Goal: Transaction & Acquisition: Book appointment/travel/reservation

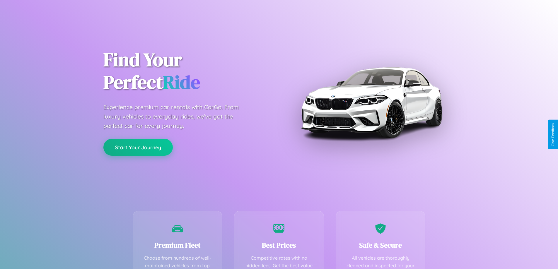
click at [138, 147] on button "Start Your Journey" at bounding box center [137, 147] width 69 height 17
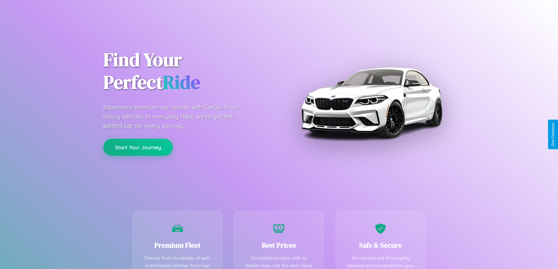
click at [138, 147] on button "Start Your Journey" at bounding box center [137, 147] width 69 height 17
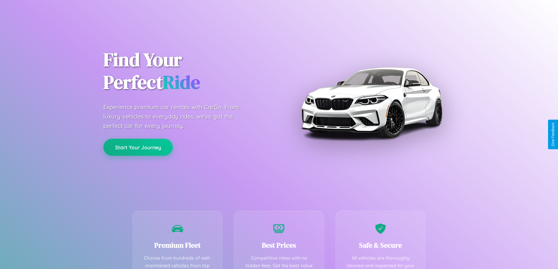
click at [138, 147] on button "Start Your Journey" at bounding box center [137, 147] width 69 height 17
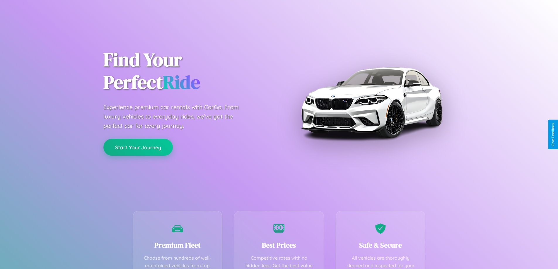
click at [138, 147] on button "Start Your Journey" at bounding box center [137, 147] width 69 height 17
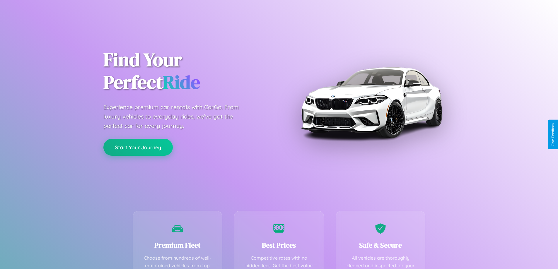
click at [138, 147] on button "Start Your Journey" at bounding box center [137, 147] width 69 height 17
